Goal: Information Seeking & Learning: Learn about a topic

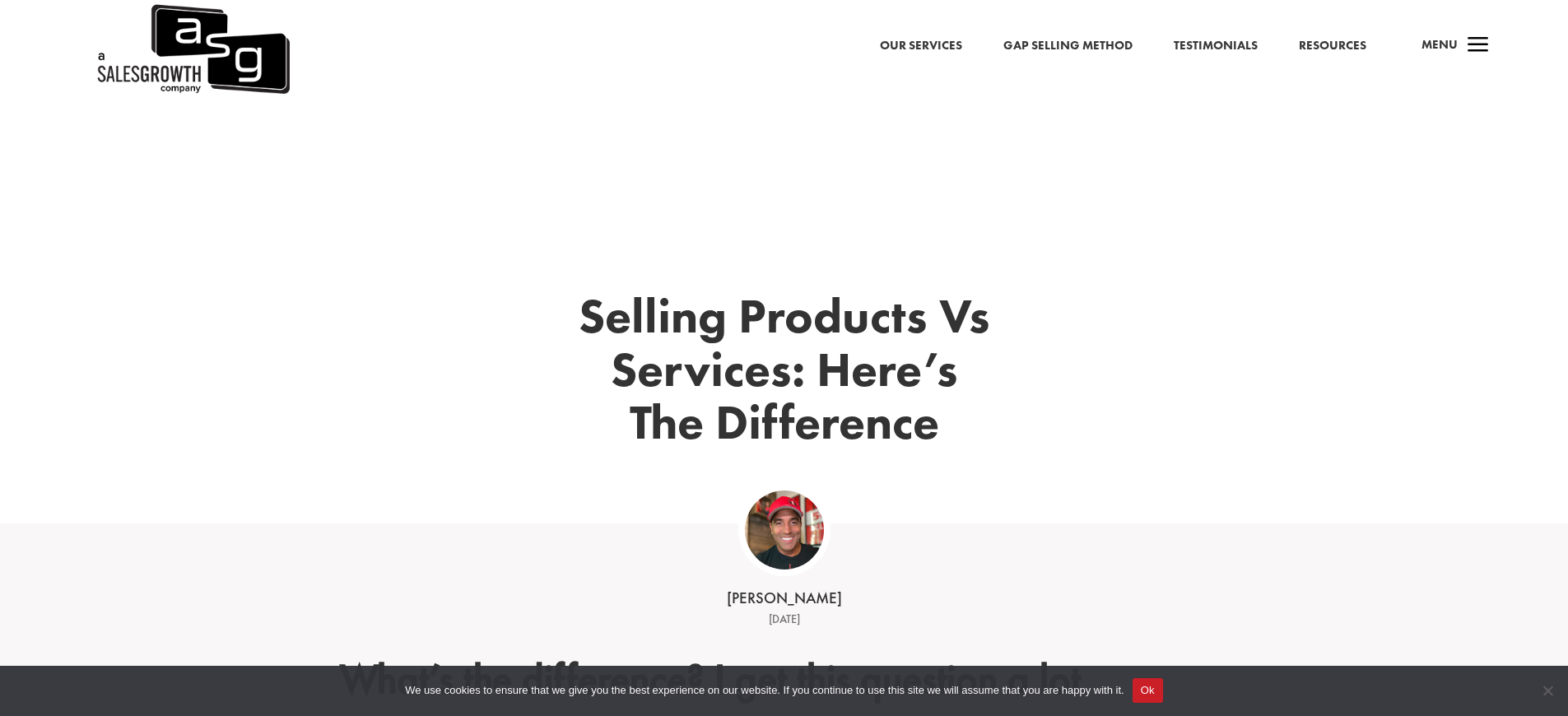
click at [1069, 36] on link "Gap Selling Method" at bounding box center [1068, 46] width 129 height 21
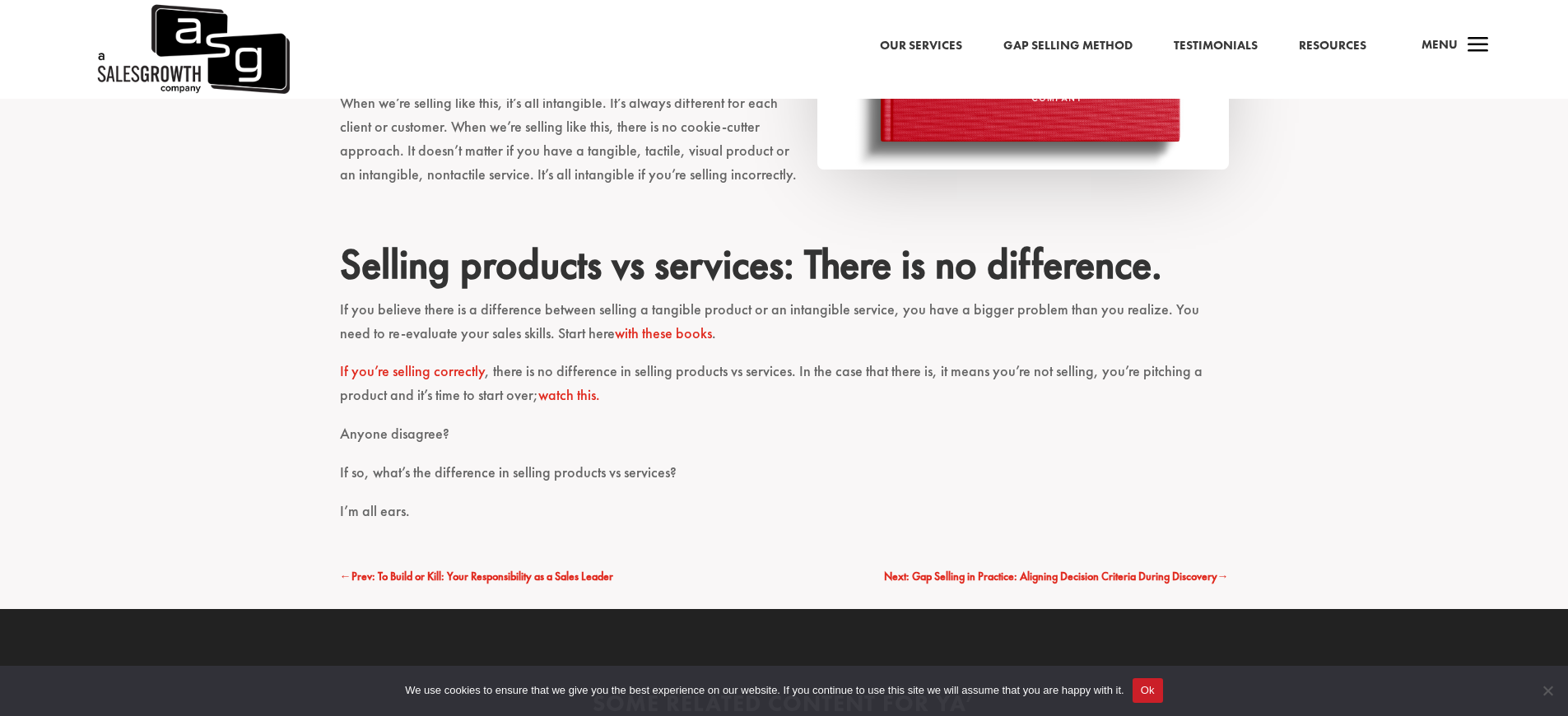
click at [784, 422] on p "Anyone disagree?" at bounding box center [784, 441] width 889 height 38
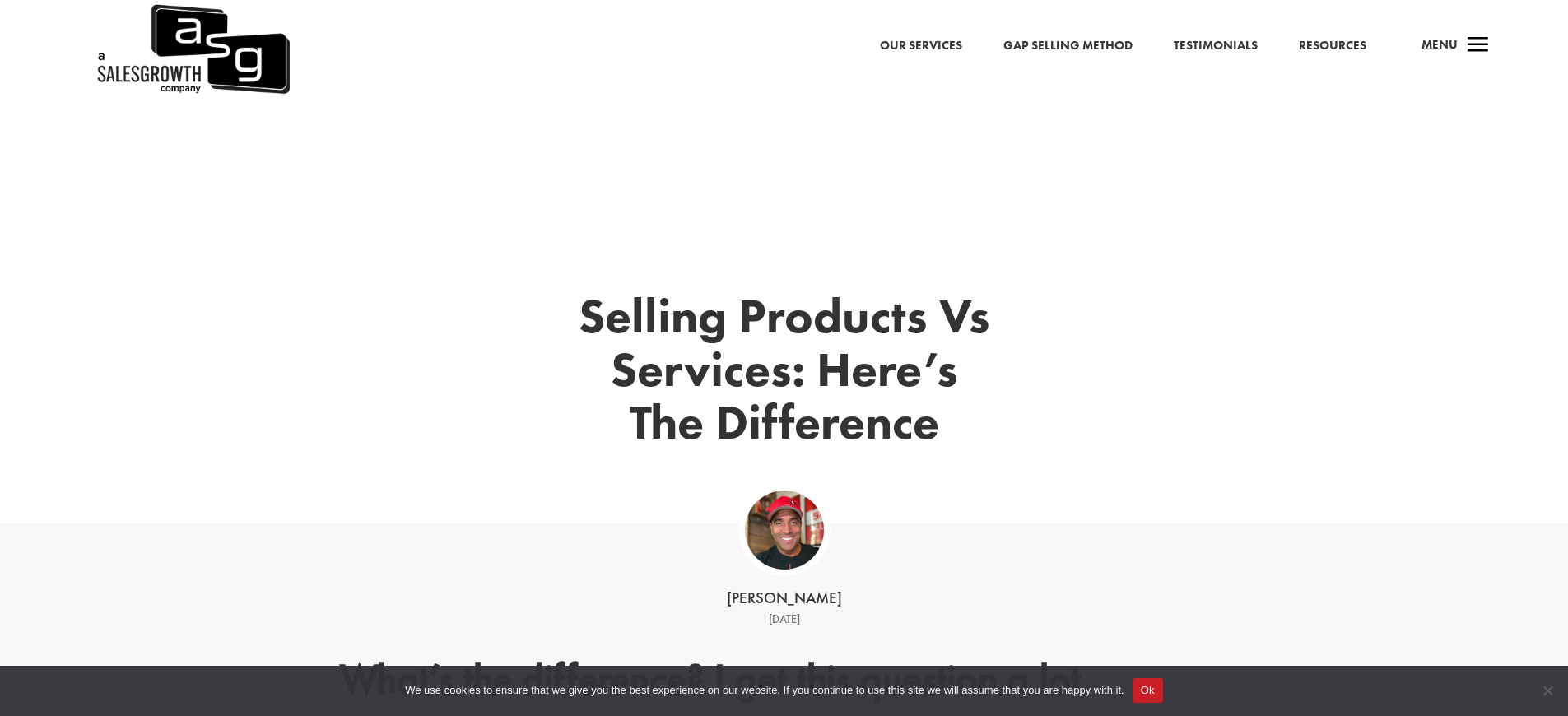
click at [1069, 36] on link "Gap Selling Method" at bounding box center [1068, 46] width 129 height 21
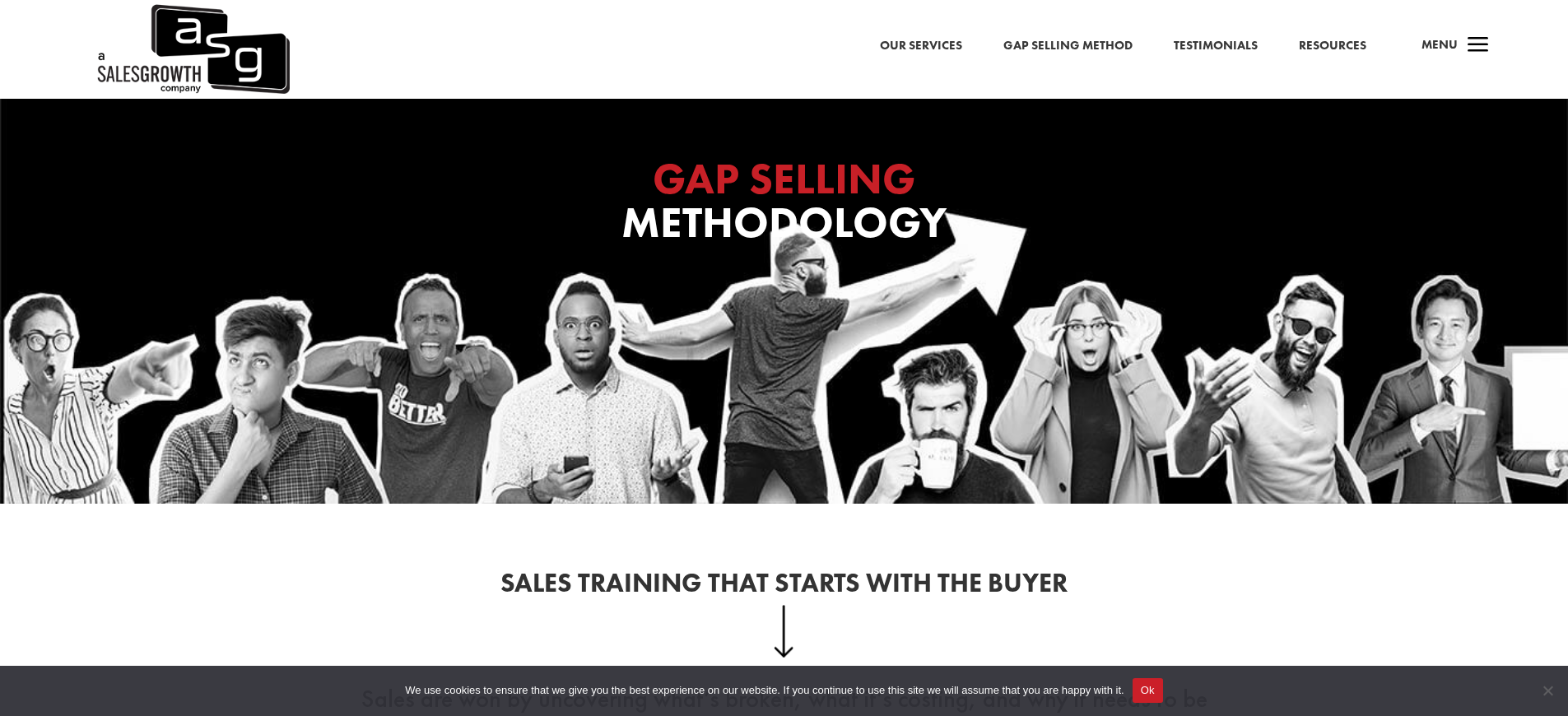
click at [784, 570] on h2 "Sales Training That Starts With the Buyer" at bounding box center [784, 587] width 889 height 35
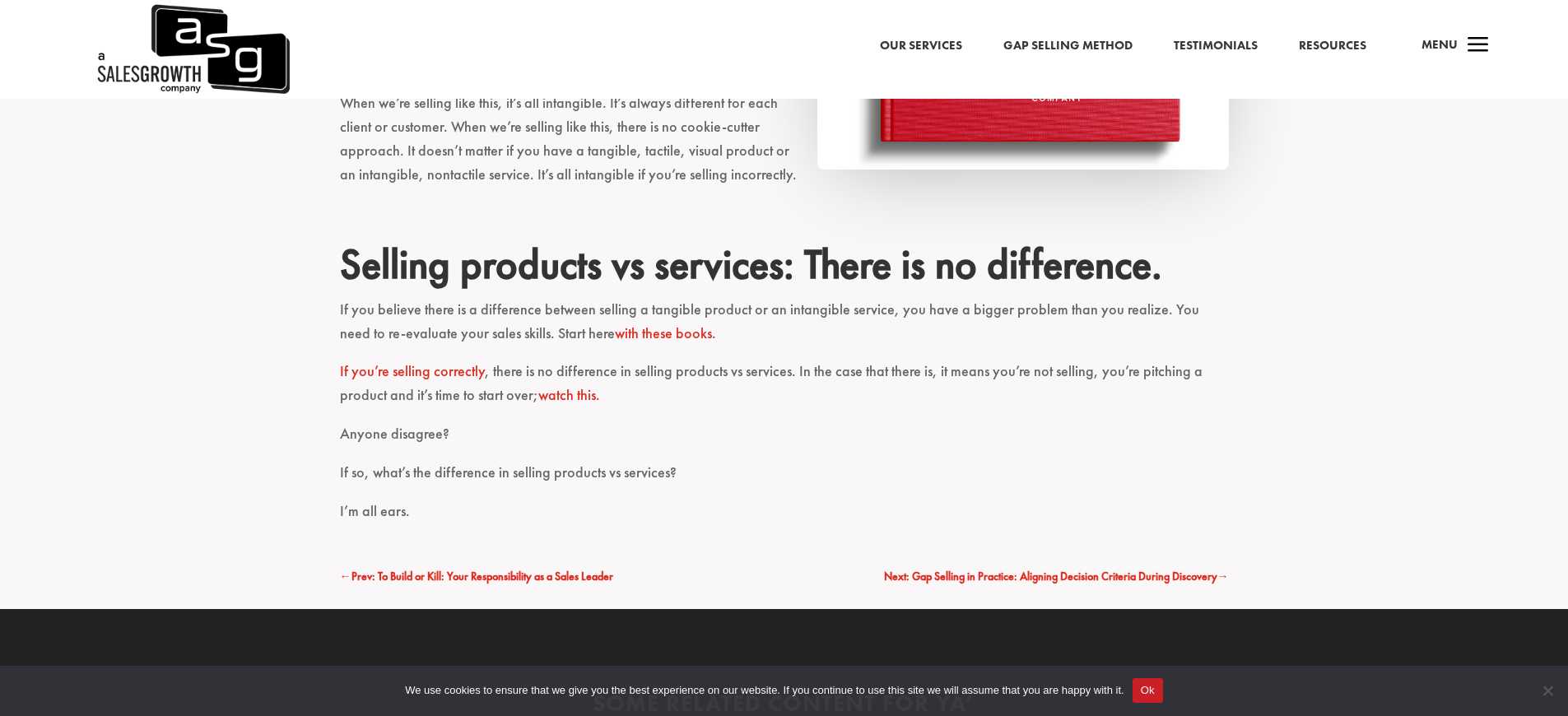
click at [1069, 36] on link "Gap Selling Method" at bounding box center [1068, 46] width 129 height 21
